Goal: Transaction & Acquisition: Purchase product/service

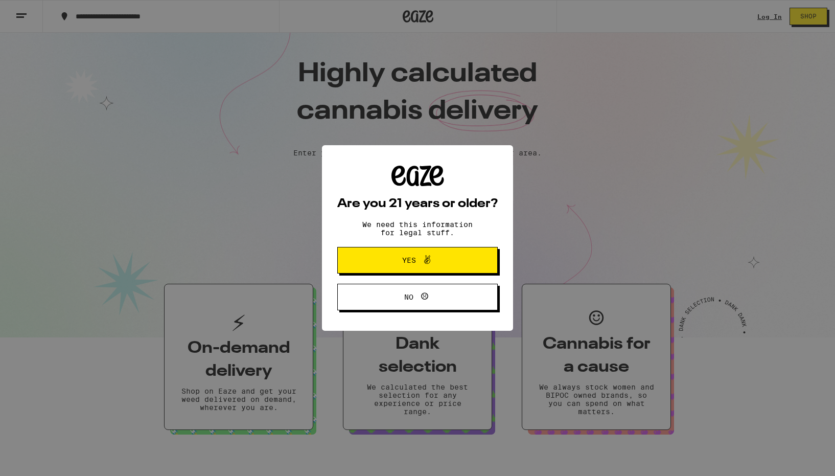
click at [417, 258] on span at bounding box center [424, 259] width 17 height 13
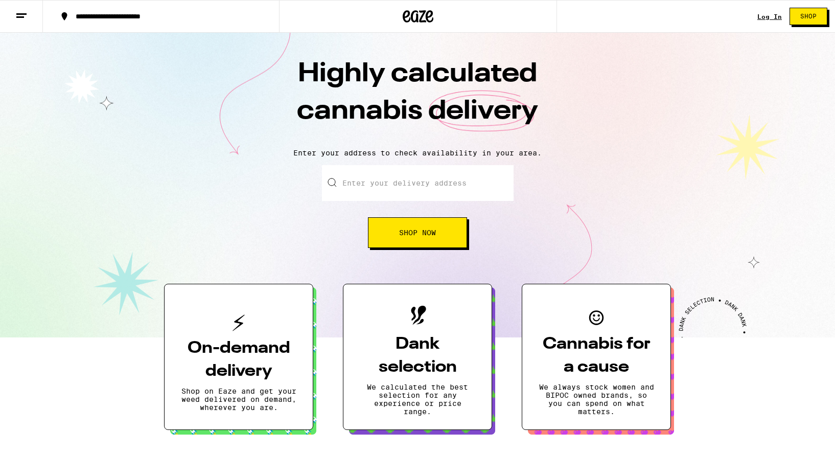
click at [411, 227] on button "Shop Now" at bounding box center [417, 232] width 99 height 31
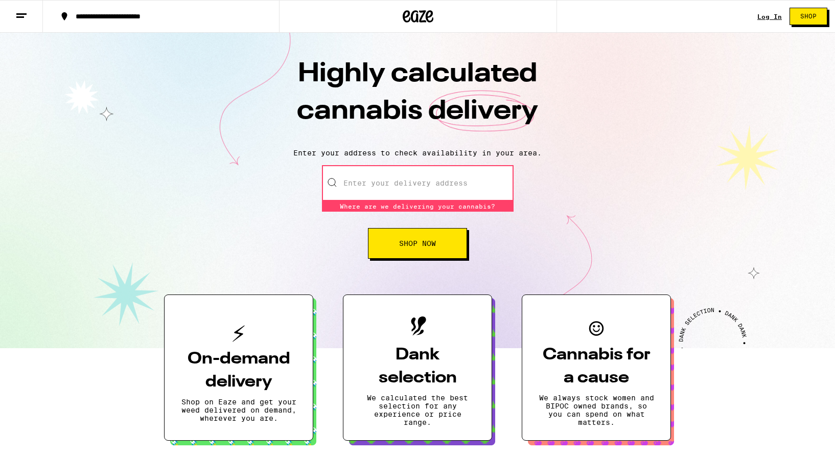
click at [394, 190] on input "Enter your delivery address" at bounding box center [418, 183] width 192 height 36
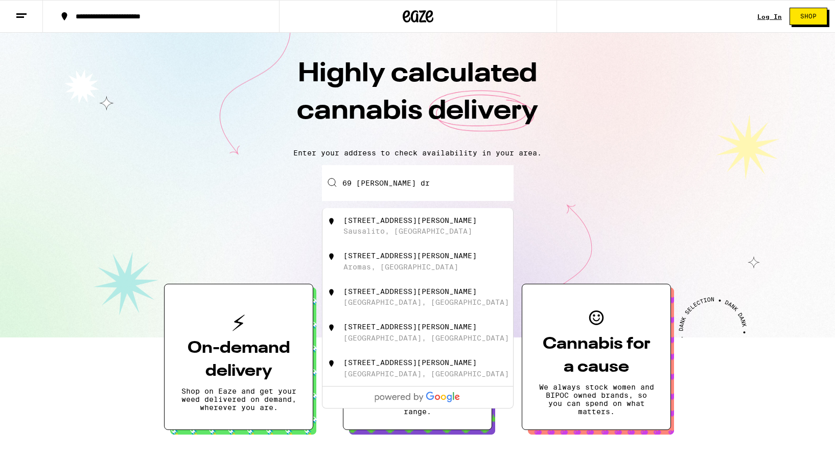
click at [398, 221] on div "[STREET_ADDRESS][PERSON_NAME]" at bounding box center [409, 220] width 133 height 8
type input "[STREET_ADDRESS][PERSON_NAME]"
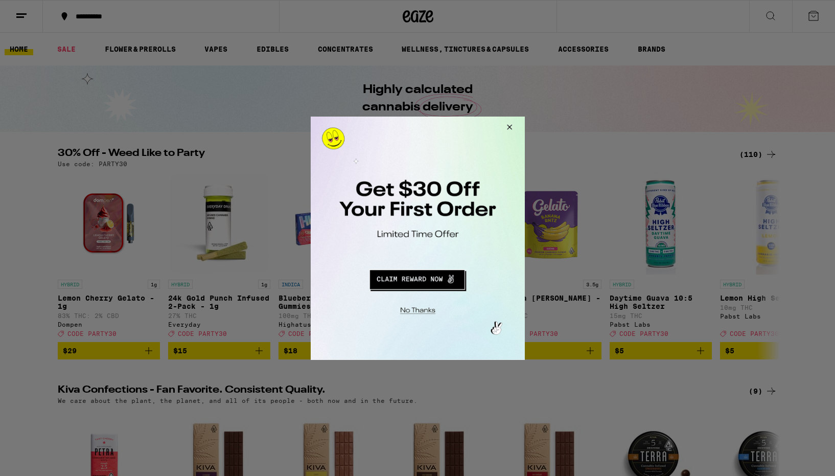
click at [431, 280] on button "Redirect to URL" at bounding box center [416, 277] width 178 height 25
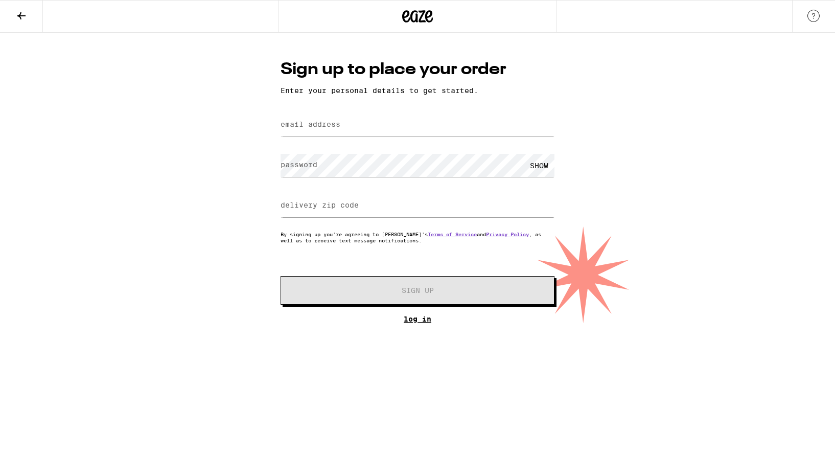
click at [422, 321] on link "Log In" at bounding box center [417, 319] width 274 height 8
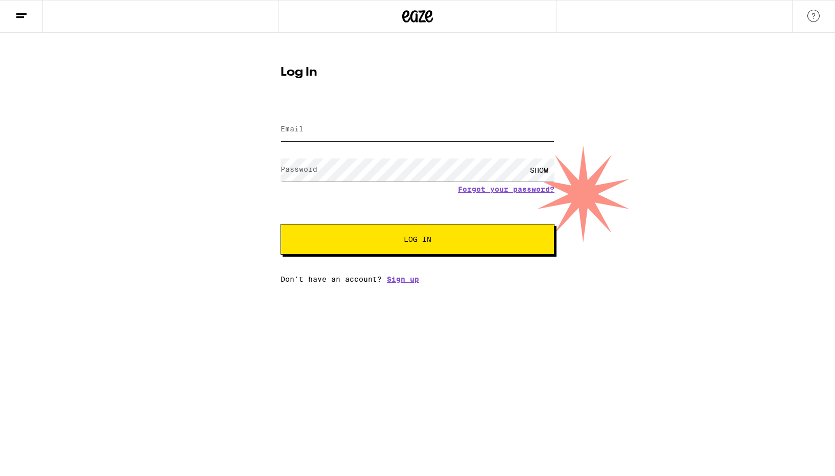
click at [383, 130] on input "Email" at bounding box center [417, 129] width 274 height 23
type input "[EMAIL_ADDRESS][DOMAIN_NAME]"
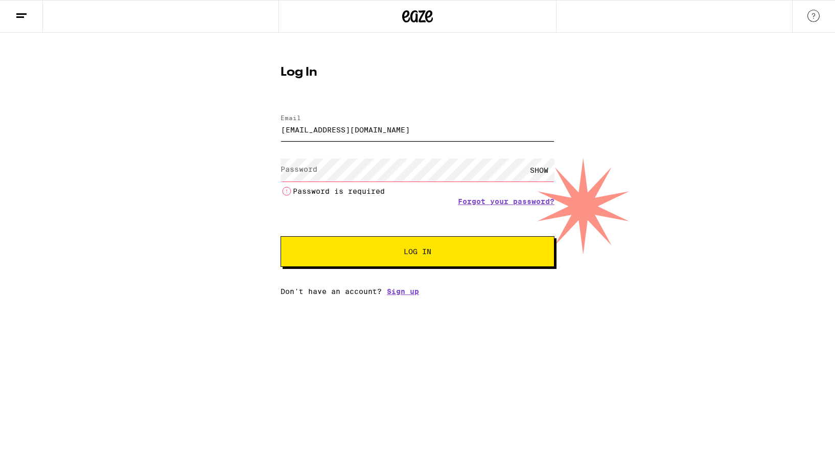
drag, startPoint x: 392, startPoint y: 133, endPoint x: 275, endPoint y: 128, distance: 117.1
click at [275, 128] on div "Log In Email Email [EMAIL_ADDRESS][DOMAIN_NAME] Password Password SHOW Password…" at bounding box center [417, 176] width 294 height 237
